Goal: Task Accomplishment & Management: Use online tool/utility

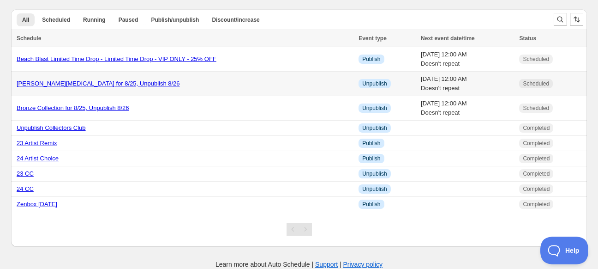
click at [89, 84] on link "[PERSON_NAME][MEDICAL_DATA] for 8/25, Unpublish 8/26" at bounding box center [98, 83] width 163 height 7
click at [87, 83] on link "[PERSON_NAME][MEDICAL_DATA] for 8/25, Unpublish 8/26" at bounding box center [98, 83] width 163 height 7
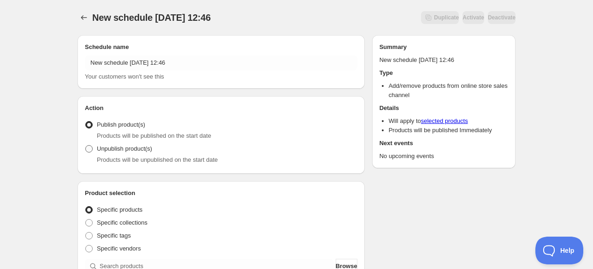
click at [107, 147] on span "Unpublish product(s)" at bounding box center [124, 148] width 55 height 7
click at [86, 145] on input "Unpublish product(s)" at bounding box center [85, 145] width 0 height 0
radio input "true"
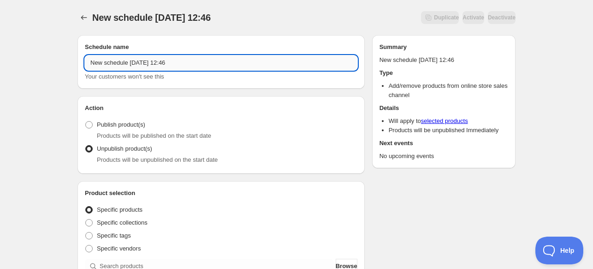
click at [175, 66] on input "New schedule [DATE] 12:46" at bounding box center [221, 62] width 273 height 15
drag, startPoint x: 177, startPoint y: 66, endPoint x: -59, endPoint y: 68, distance: 235.8
click at [0, 68] on html "New schedule [DATE] 12:46. This page is ready New schedule [DATE] 12:46 Duplica…" at bounding box center [296, 134] width 593 height 269
paste input "Limited Time Drop (Regular Webstore) FOC Bundle - $200 Limited to 25 Bundles"
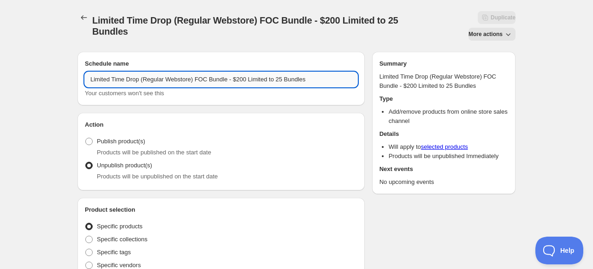
drag, startPoint x: 205, startPoint y: 79, endPoint x: 197, endPoint y: 79, distance: 8.8
click at [197, 79] on input "Limited Time Drop (Regular Webstore) FOC Bundle - $200 Limited to 25 Bundles" at bounding box center [221, 79] width 273 height 15
click at [180, 78] on input "Limited Time Drop (Regular Webstore) FOC Bundle - $200 Limited to 25 Bundles" at bounding box center [221, 79] width 273 height 15
click at [191, 79] on input "Limited Time Drop (Regular Webstore) FOC Bundle - $200 Limited to 25 Bundles" at bounding box center [221, 79] width 273 height 15
drag, startPoint x: 192, startPoint y: 79, endPoint x: 142, endPoint y: 66, distance: 51.6
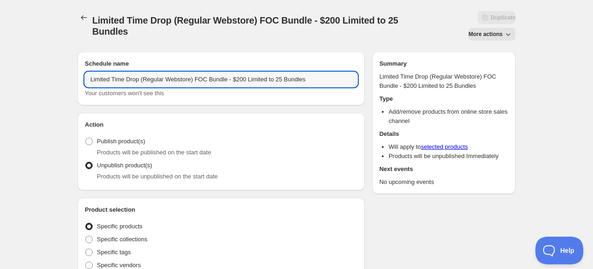
click at [142, 66] on div "Schedule name Limited Time Drop (Regular Webstore) FOC Bundle - $200 Limited to…" at bounding box center [221, 78] width 273 height 39
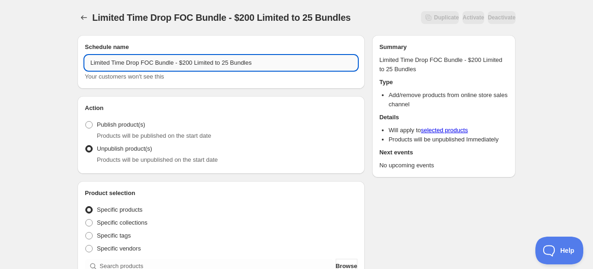
click at [170, 61] on input "Limited Time Drop FOC Bundle - $200 Limited to 25 Bundles" at bounding box center [221, 62] width 273 height 15
click at [172, 62] on input "Limited Time Drop FOC Bundle - $200 Limited to 25 Bundles" at bounding box center [221, 62] width 273 height 15
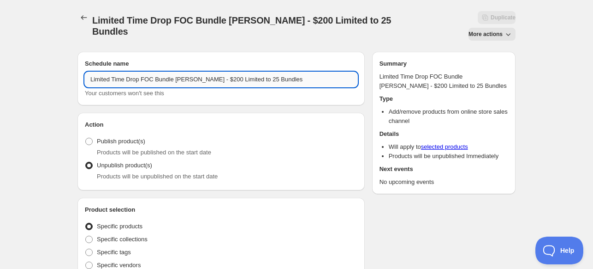
click at [293, 72] on input "Limited Time Drop FOC Bundle [PERSON_NAME] - $200 Limited to 25 Bundles" at bounding box center [221, 79] width 273 height 15
type input "Limited Time Drop FOC Bundle [PERSON_NAME] - $200 Limited to 25 Bundles"
click at [266, 120] on h2 "Action" at bounding box center [221, 124] width 273 height 9
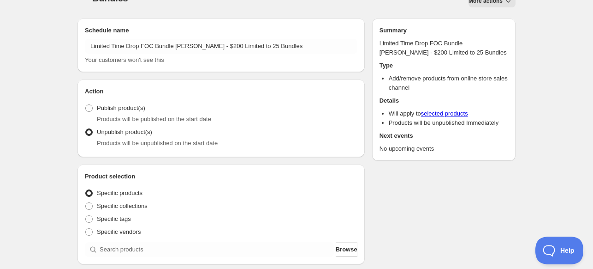
scroll to position [92, 0]
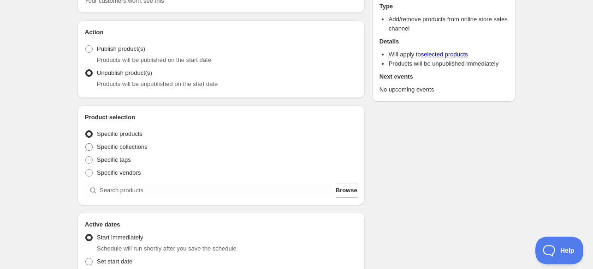
click at [121, 143] on span "Specific collections" at bounding box center [122, 146] width 51 height 7
click at [86, 143] on input "Specific collections" at bounding box center [85, 143] width 0 height 0
radio input "true"
click at [123, 130] on span "Specific products" at bounding box center [120, 133] width 46 height 7
click at [86, 130] on input "Specific products" at bounding box center [85, 130] width 0 height 0
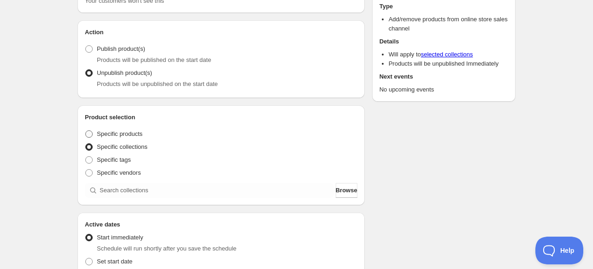
radio input "true"
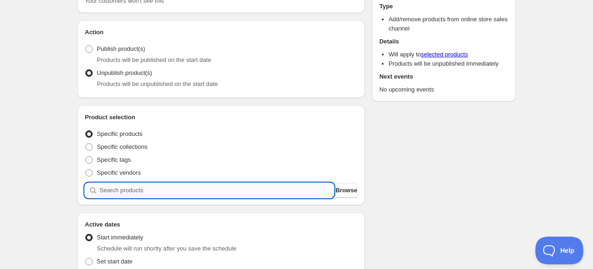
click at [145, 183] on input "search" at bounding box center [217, 190] width 234 height 15
type input "e"
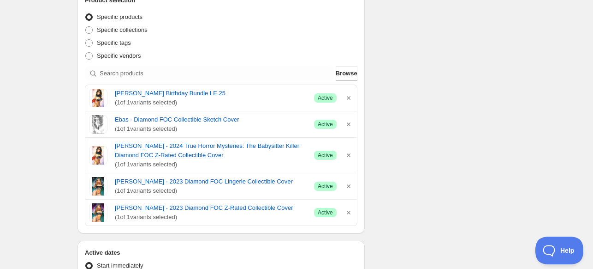
scroll to position [231, 0]
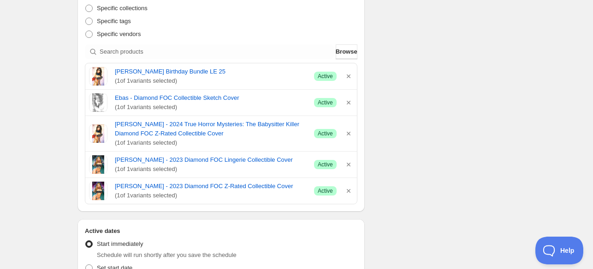
click at [421, 158] on div "Schedule name Limited Time Drop FOC Bundle [PERSON_NAME] BAS - $200 Limited to …" at bounding box center [293, 161] width 446 height 695
drag, startPoint x: 421, startPoint y: 158, endPoint x: 392, endPoint y: 203, distance: 53.0
click at [392, 203] on div "Schedule name Limited Time Drop FOC Bundle [PERSON_NAME] BAS - $200 Limited to …" at bounding box center [293, 161] width 446 height 695
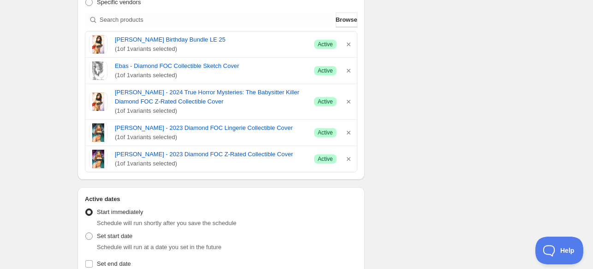
scroll to position [277, 0]
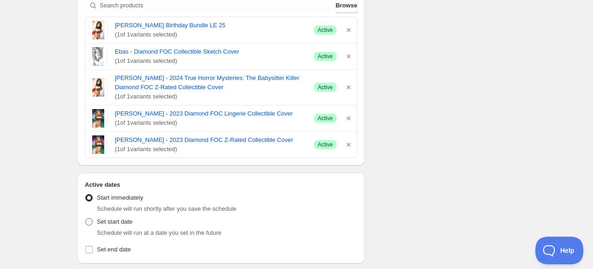
click at [116, 218] on span "Set start date" at bounding box center [115, 221] width 36 height 7
click at [86, 218] on input "Set start date" at bounding box center [85, 218] width 0 height 0
radio input "true"
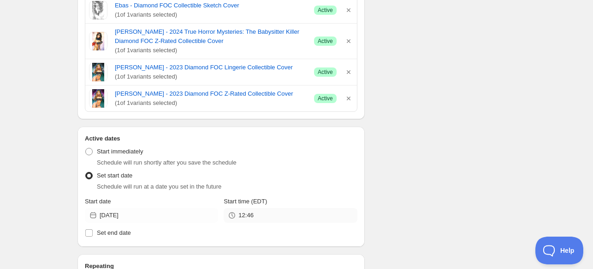
scroll to position [415, 0]
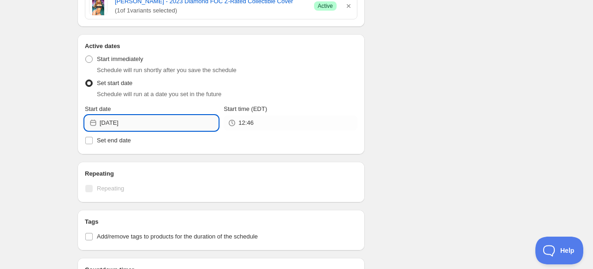
click at [109, 115] on input "[DATE]" at bounding box center [159, 122] width 119 height 15
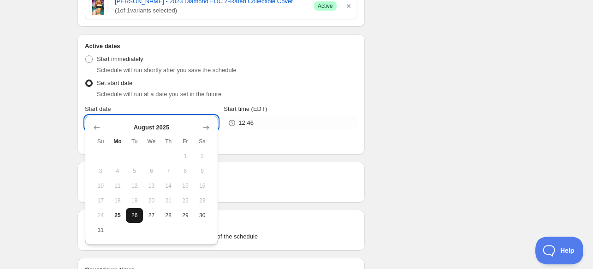
click at [138, 209] on button "26" at bounding box center [134, 215] width 17 height 15
type input "[DATE]"
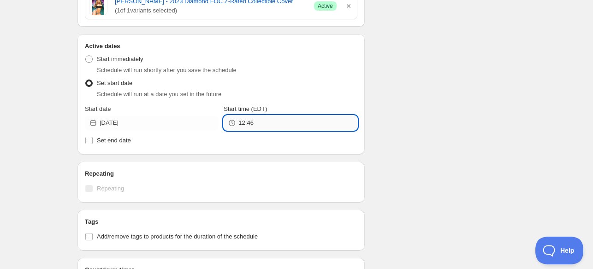
click at [243, 115] on input "12:46" at bounding box center [298, 122] width 119 height 15
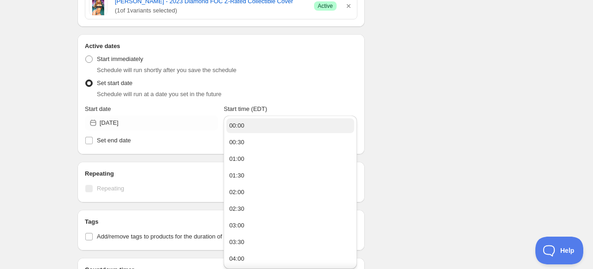
click at [247, 129] on button "00:00" at bounding box center [291, 125] width 128 height 15
type input "00:00"
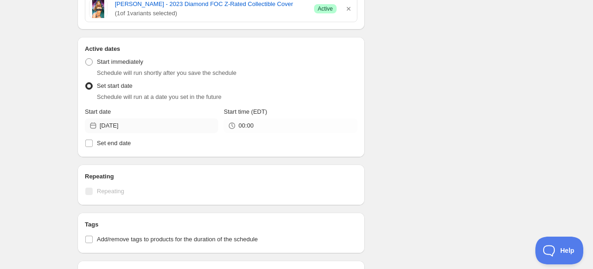
scroll to position [408, 0]
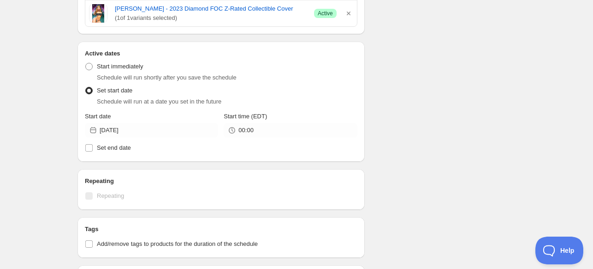
click at [97, 137] on div "Active dates Active Date Type Start immediately Schedule will run shortly after…" at bounding box center [221, 102] width 287 height 120
click at [96, 141] on label "Set end date" at bounding box center [221, 147] width 273 height 13
click at [93, 144] on input "Set end date" at bounding box center [88, 147] width 7 height 7
checkbox input "true"
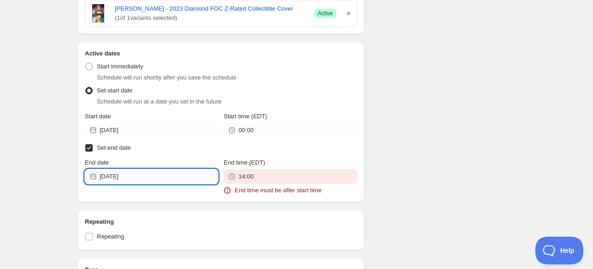
click at [121, 169] on input "[DATE]" at bounding box center [159, 176] width 119 height 15
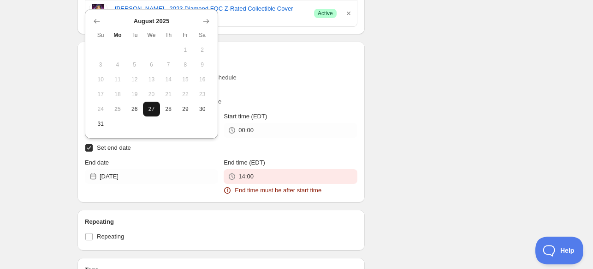
click at [151, 112] on button "27" at bounding box center [151, 109] width 17 height 15
type input "[DATE]"
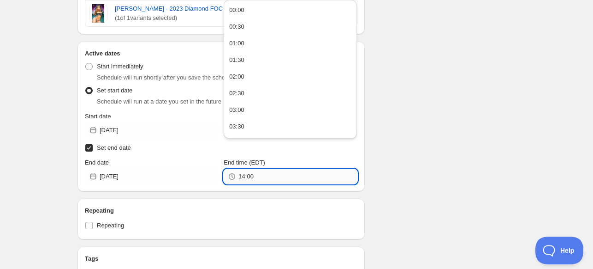
click at [259, 169] on input "14:00" at bounding box center [298, 176] width 119 height 15
click at [245, 13] on button "00:00" at bounding box center [291, 10] width 128 height 15
type input "00:00"
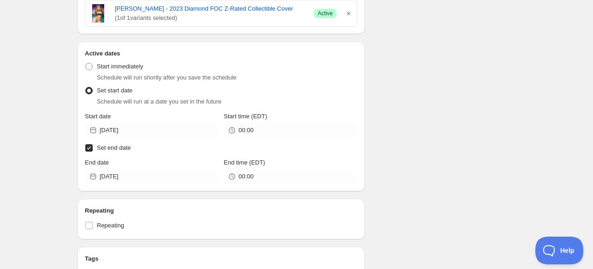
click at [453, 84] on div "Schedule name Limited Time Drop FOC Bundle [PERSON_NAME] BAS - $200 Limited to …" at bounding box center [293, 13] width 446 height 754
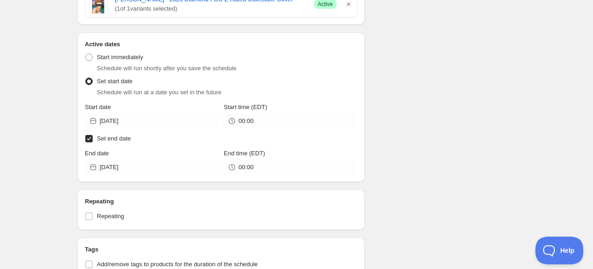
scroll to position [508, 0]
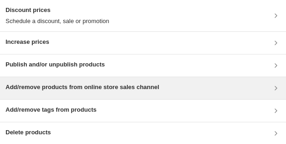
click at [129, 88] on h3 "Add/remove products from online store sales channel" at bounding box center [83, 87] width 154 height 9
